Goal: Transaction & Acquisition: Purchase product/service

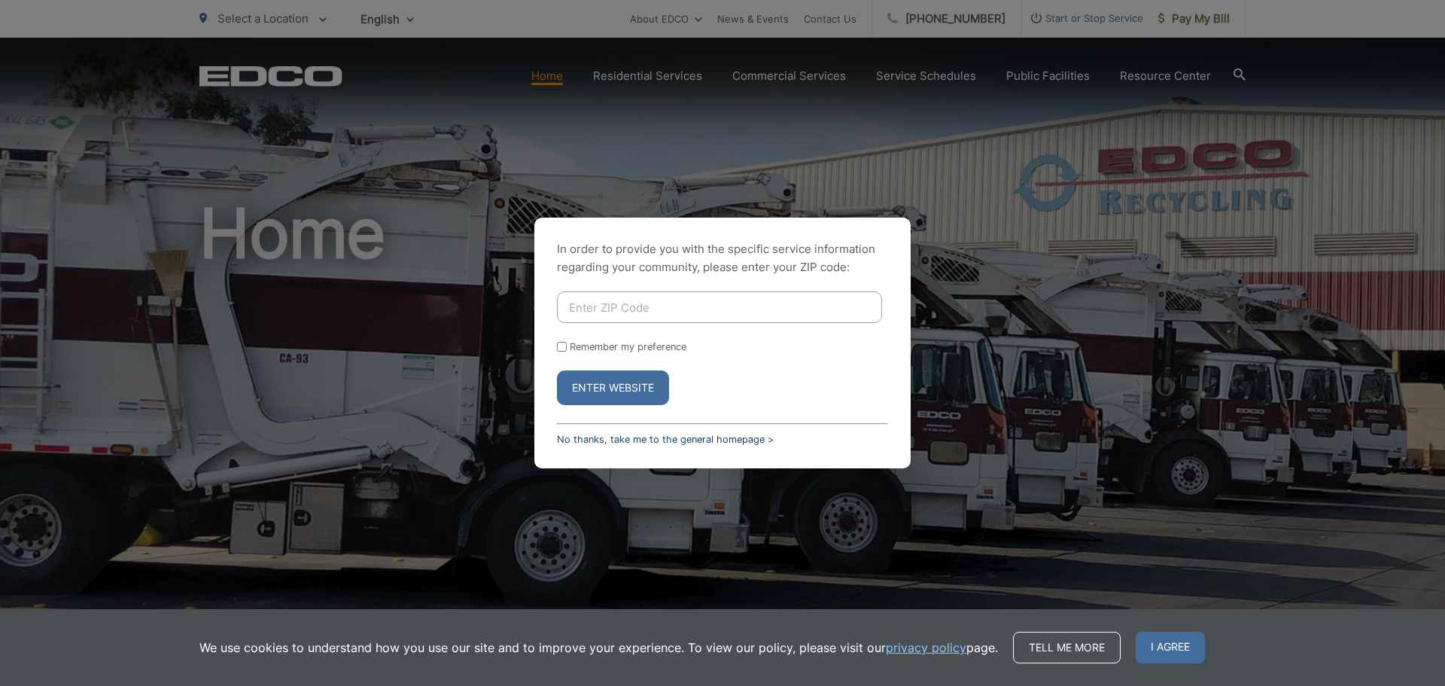
click at [633, 440] on link "No thanks, take me to the general homepage >" at bounding box center [665, 439] width 217 height 11
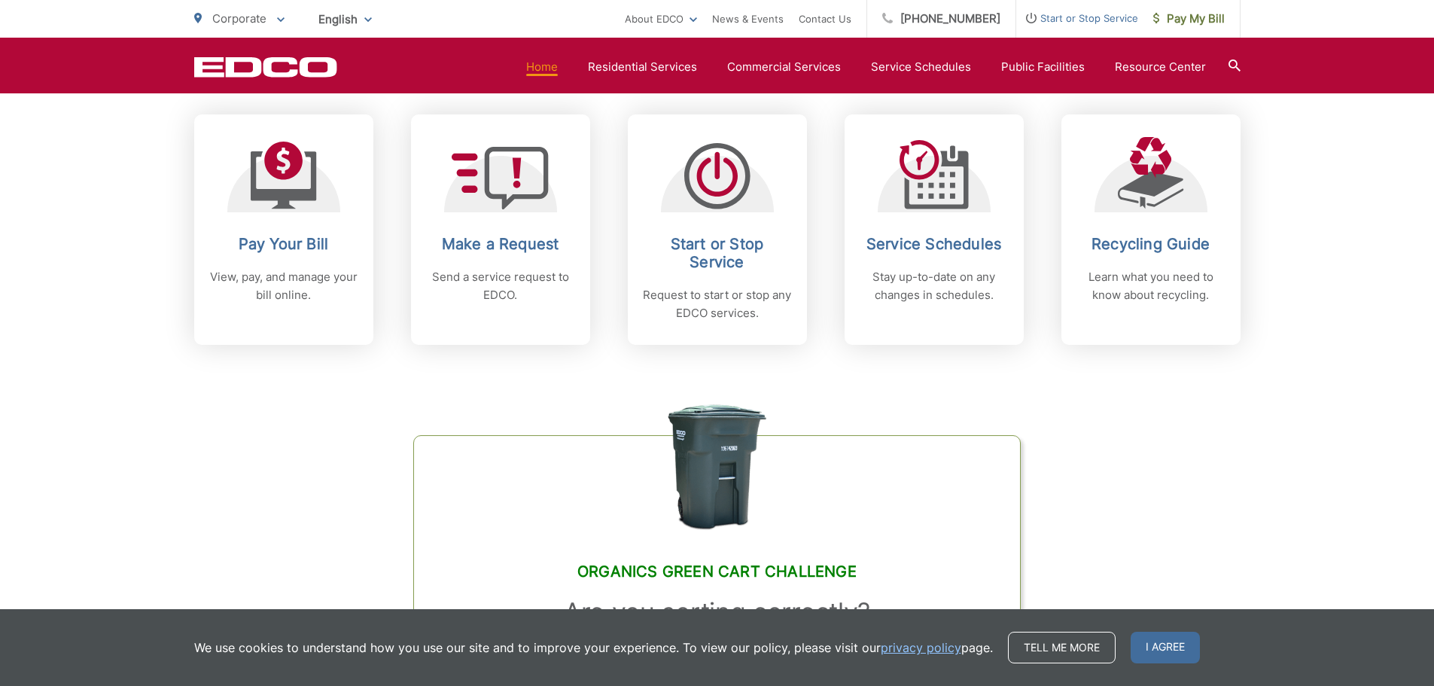
scroll to position [677, 0]
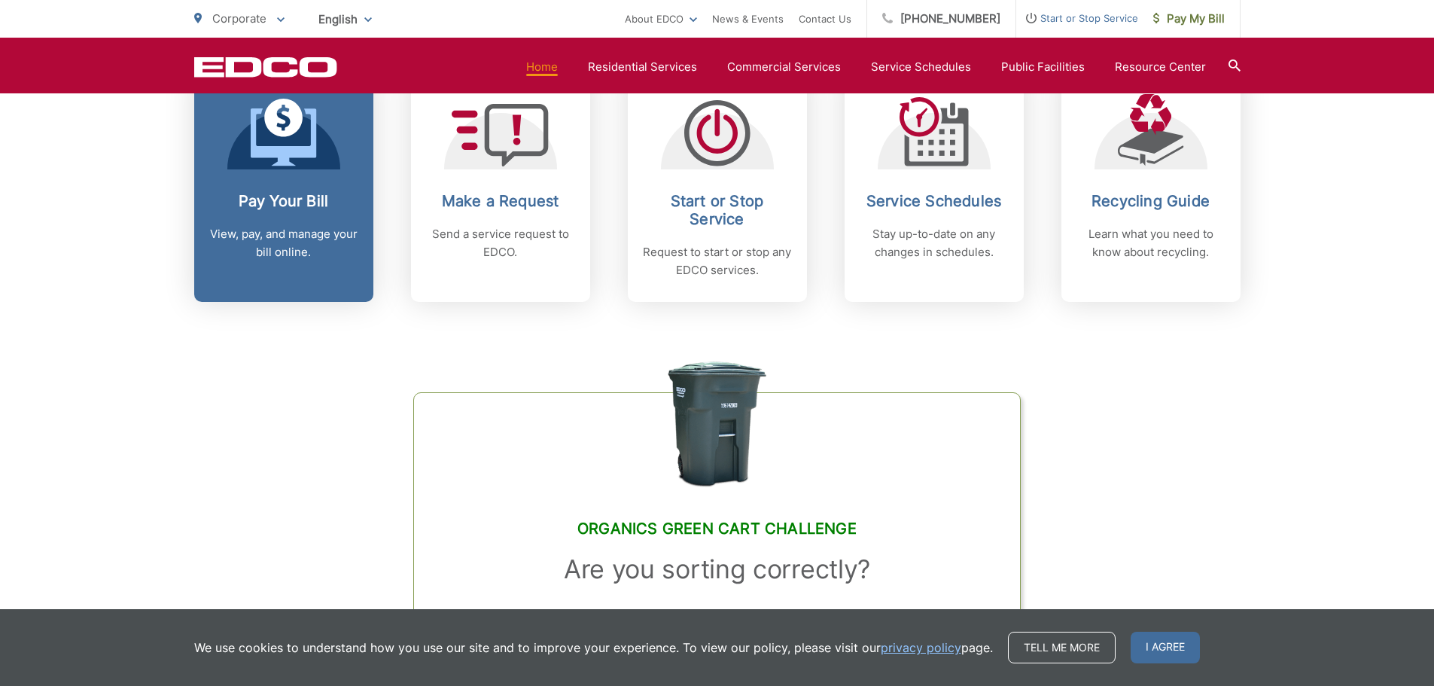
click at [306, 196] on h2 "Pay Your Bill" at bounding box center [283, 201] width 149 height 18
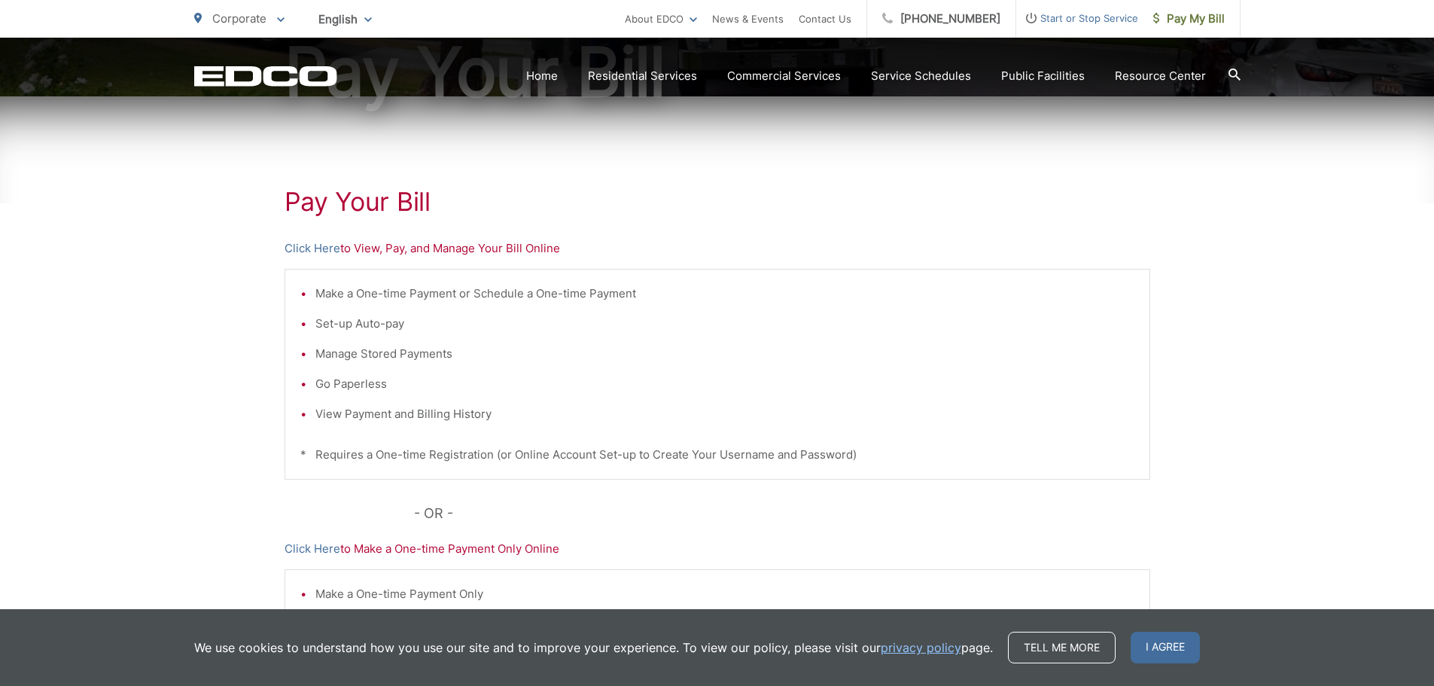
scroll to position [226, 0]
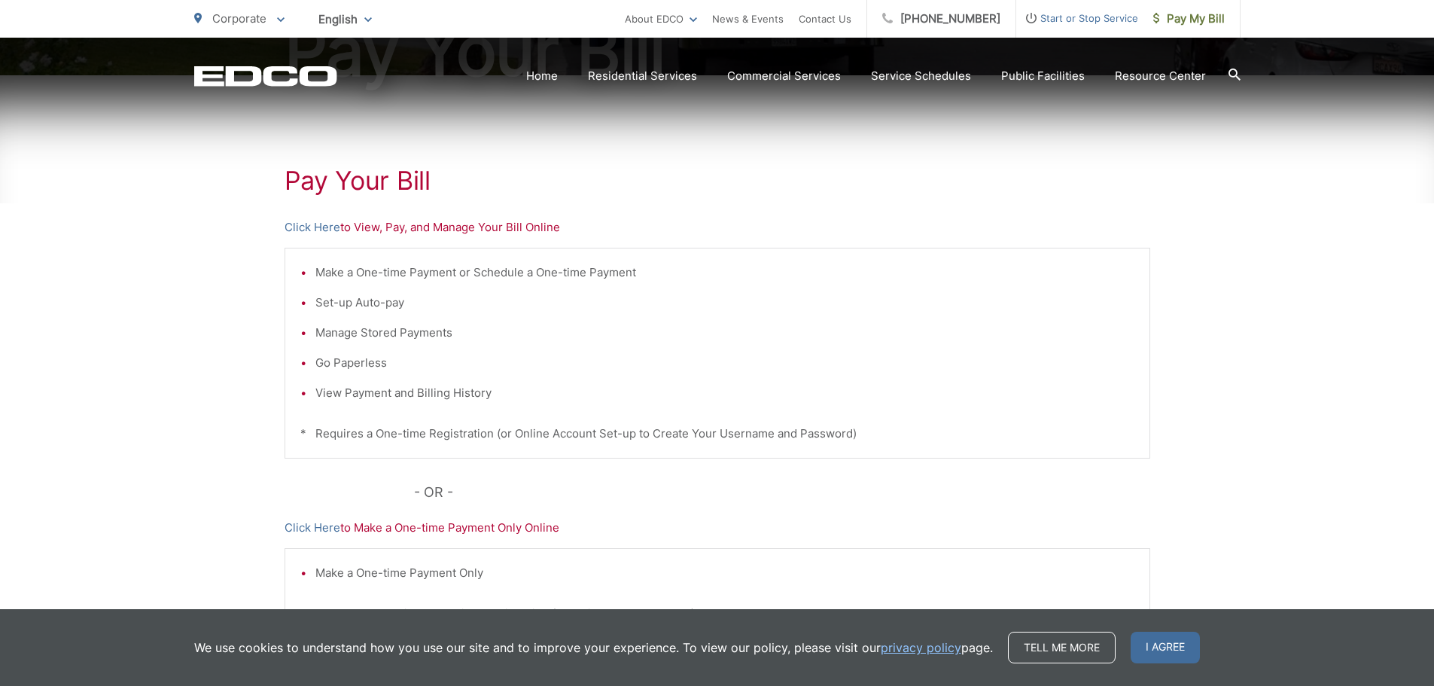
click at [317, 238] on div "Pay Your Bill Click Here to View, Pay, and Manage Your Bill Online Make a One-t…" at bounding box center [718, 413] width 866 height 676
click at [317, 224] on link "Click Here" at bounding box center [313, 227] width 56 height 18
click at [334, 226] on link "Click Here" at bounding box center [313, 227] width 56 height 18
